Goal: Information Seeking & Learning: Learn about a topic

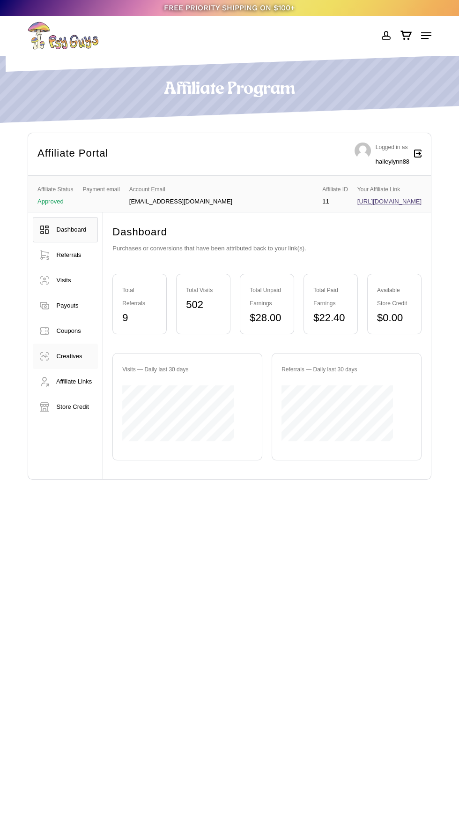
click at [62, 357] on span "Creatives" at bounding box center [70, 355] width 26 height 7
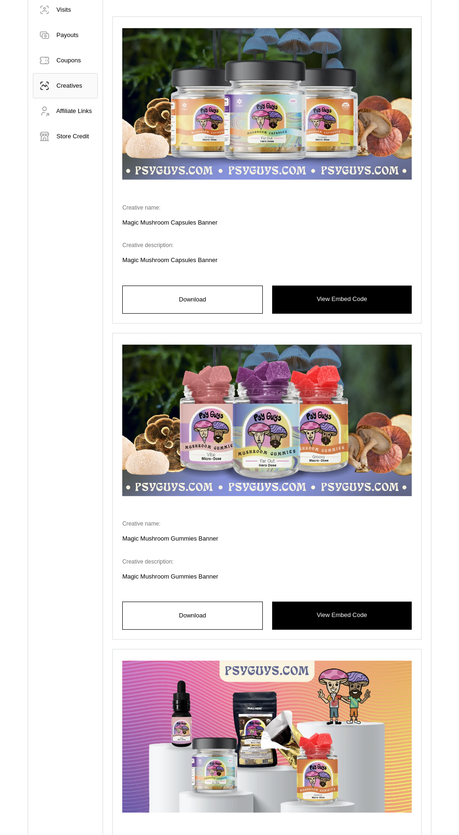
scroll to position [273, 0]
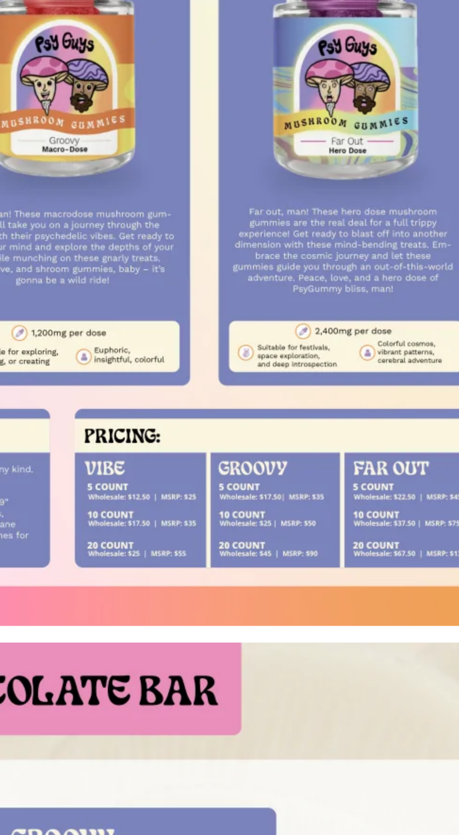
scroll to position [322, 0]
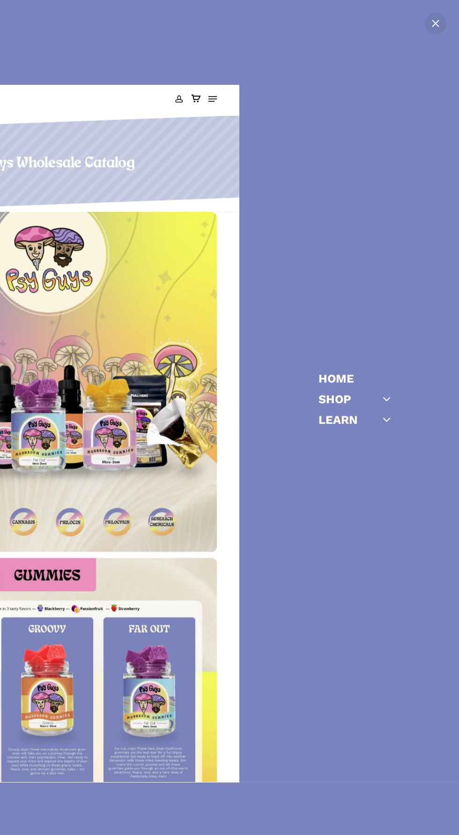
click at [387, 422] on icon "Off Canvas Menu" at bounding box center [387, 419] width 13 height 13
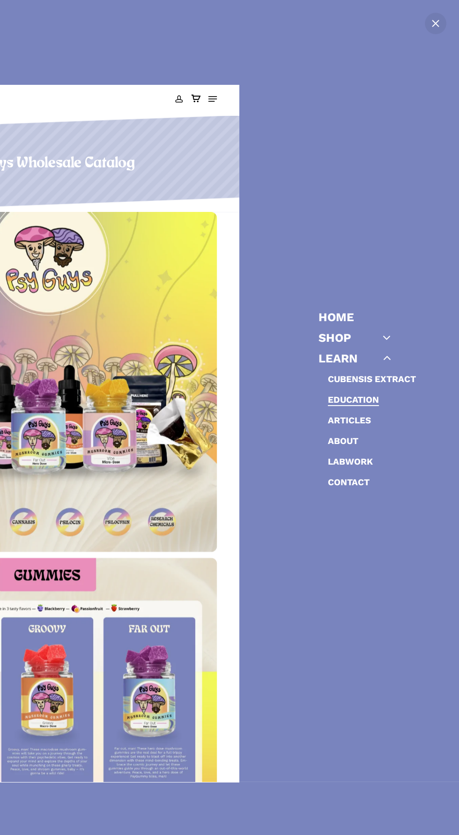
click at [359, 401] on link "Education" at bounding box center [353, 399] width 51 height 11
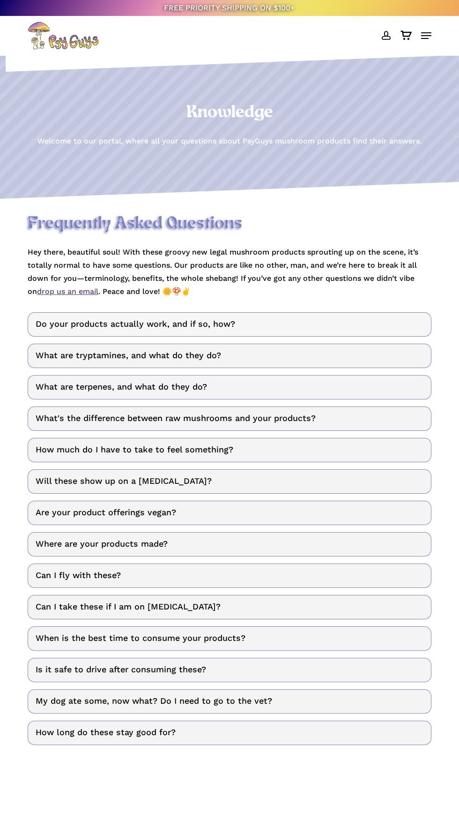
click at [382, 337] on link "Do your products actually work, and if so, how?" at bounding box center [230, 324] width 404 height 24
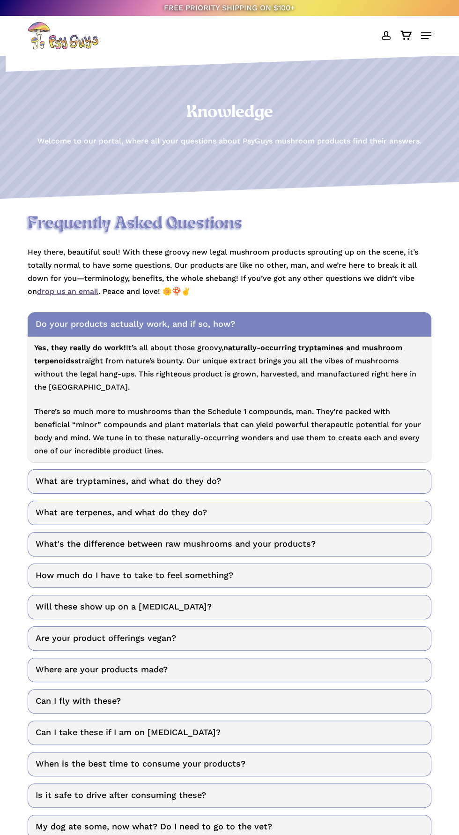
click at [424, 298] on p "Hey there, beautiful soul! With these groovy new legal mushroom products sprout…" at bounding box center [230, 272] width 404 height 52
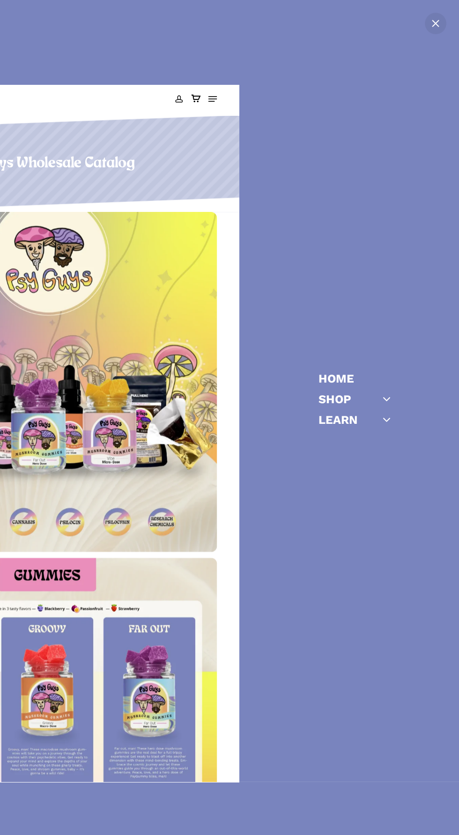
click at [387, 421] on icon "Off Canvas Menu" at bounding box center [387, 419] width 13 height 13
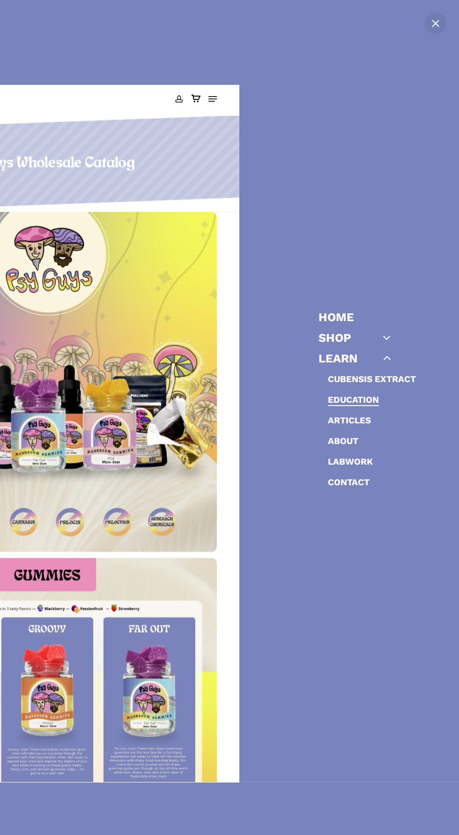
click at [354, 401] on link "Education" at bounding box center [353, 399] width 51 height 11
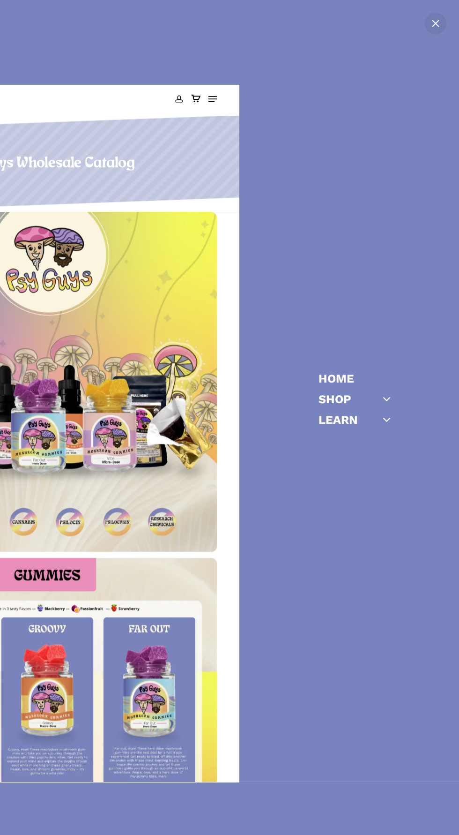
click at [389, 426] on icon "Off Canvas Menu" at bounding box center [387, 419] width 13 height 13
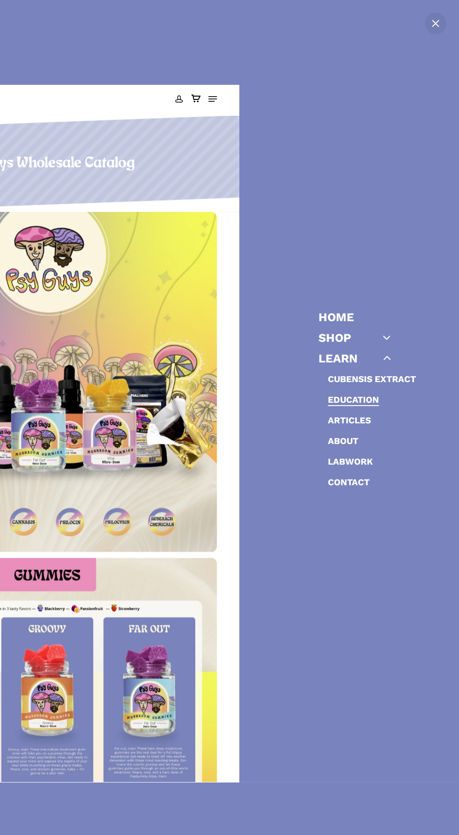
click at [362, 399] on link "Education" at bounding box center [353, 399] width 51 height 11
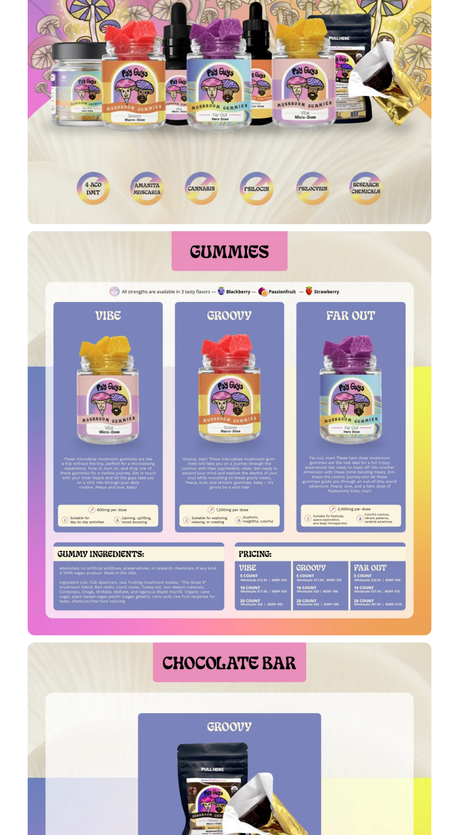
scroll to position [360, 0]
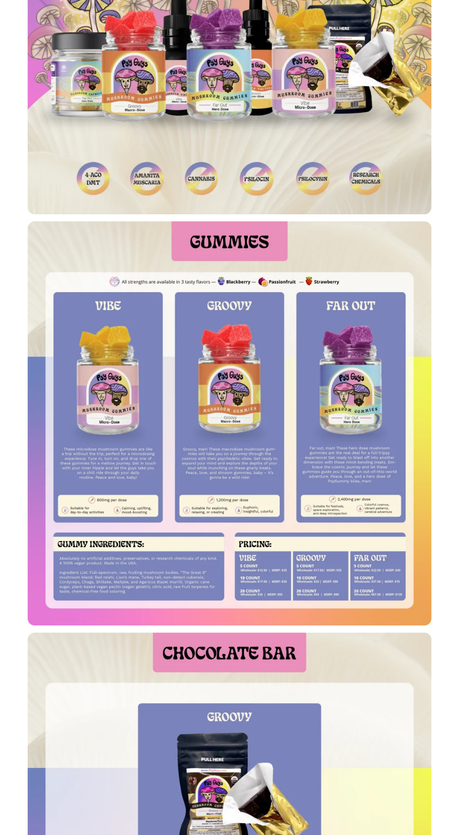
click at [207, 240] on img at bounding box center [230, 423] width 404 height 404
click at [209, 247] on img at bounding box center [230, 423] width 404 height 404
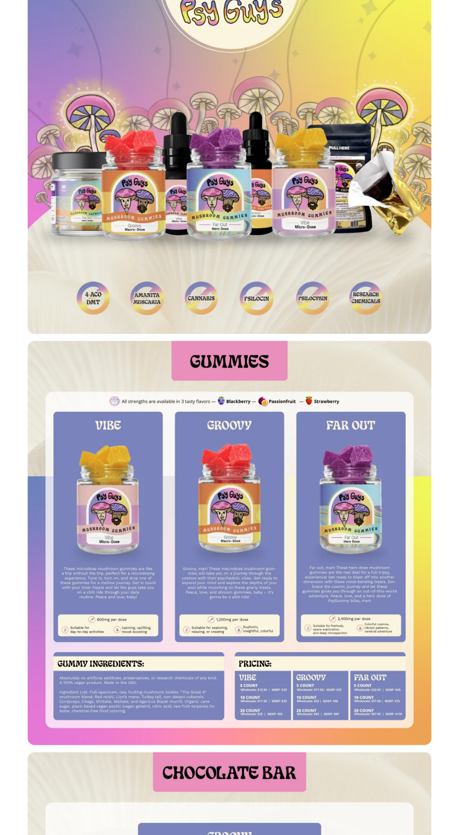
scroll to position [0, 0]
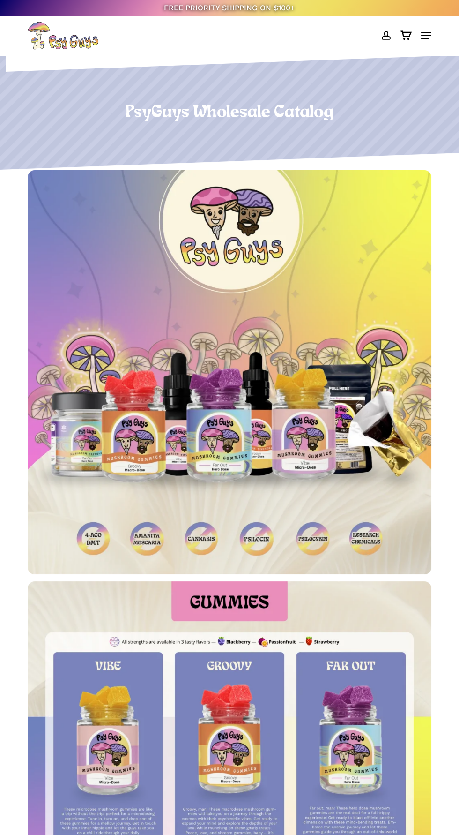
click at [387, 35] on span at bounding box center [386, 36] width 10 height 16
click at [406, 35] on icon "Cart" at bounding box center [406, 35] width 12 height 9
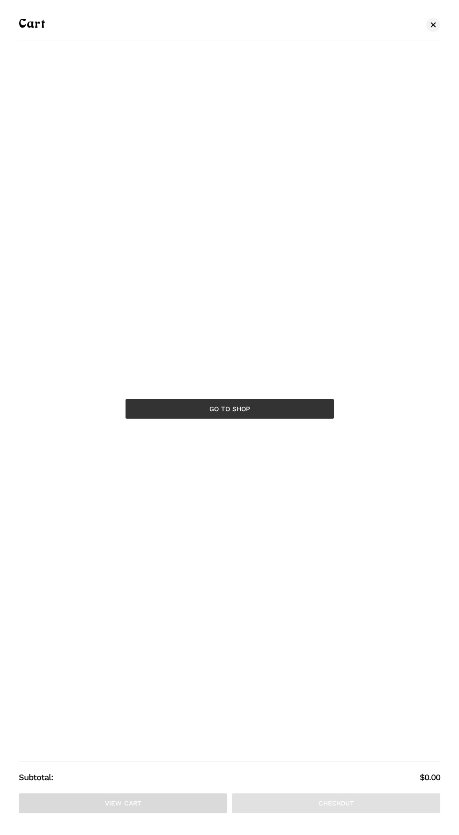
click at [281, 416] on link "Go to shop" at bounding box center [230, 409] width 209 height 20
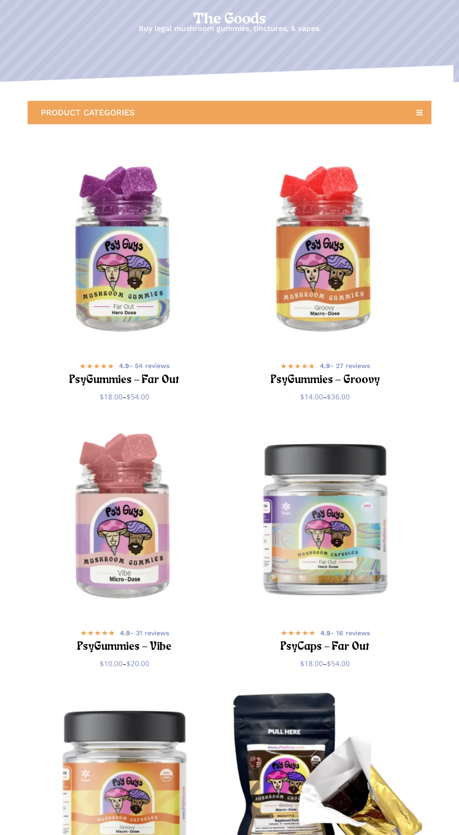
scroll to position [113, 0]
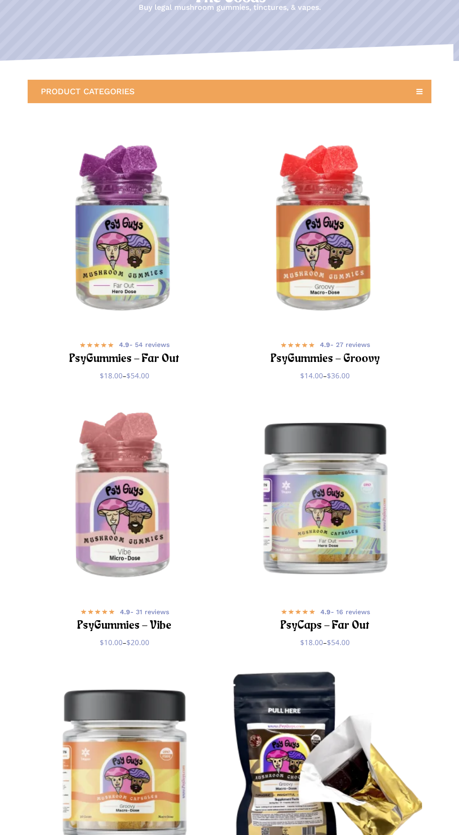
click at [126, 506] on img "PsyGummies - Vibe" at bounding box center [125, 497] width 194 height 194
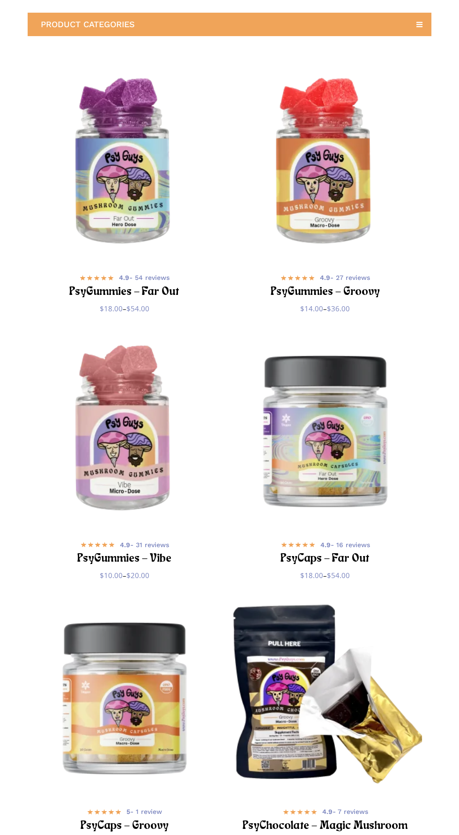
scroll to position [180, 0]
